Goal: Find specific page/section: Find specific page/section

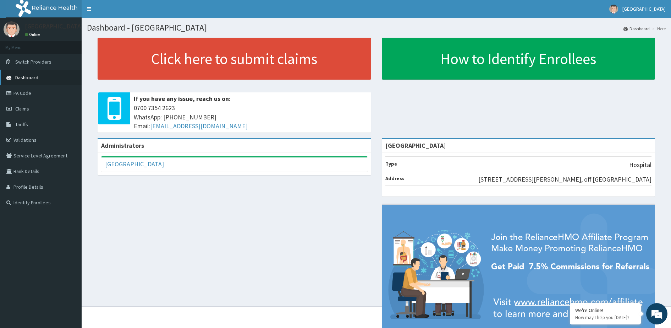
click at [22, 78] on span "Dashboard" at bounding box center [26, 77] width 23 height 6
click at [22, 142] on link "Validations" at bounding box center [41, 140] width 82 height 16
